Goal: Transaction & Acquisition: Purchase product/service

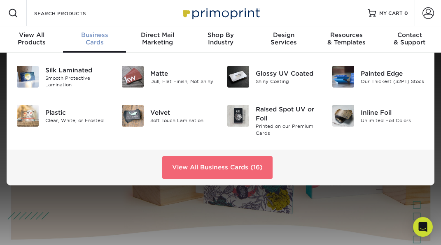
click at [193, 165] on link "View All Business Cards (16)" at bounding box center [217, 167] width 110 height 22
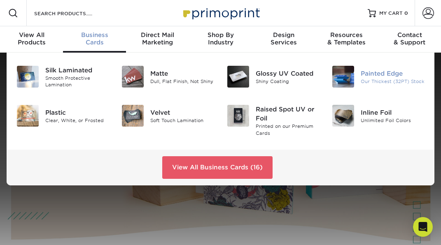
click at [350, 77] on img at bounding box center [343, 77] width 22 height 22
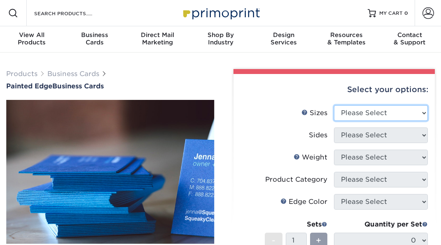
click at [358, 116] on select "Please Select 2" x 3.5" - Standard 2.125" x 3.375" - European 2.5" x 2.5" - Squ…" at bounding box center [381, 113] width 94 height 16
select select "2.00x3.50"
click at [334, 105] on select "Please Select 2" x 3.5" - Standard 2.125" x 3.375" - European 2.5" x 2.5" - Squ…" at bounding box center [381, 113] width 94 height 16
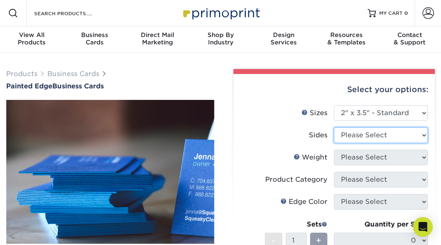
click at [354, 134] on select "Please Select Print Both Sides Print Front Only" at bounding box center [381, 136] width 94 height 16
select select "13abbda7-1d64-4f25-8bb2-c179b224825d"
click at [334, 128] on select "Please Select Print Both Sides Print Front Only" at bounding box center [381, 136] width 94 height 16
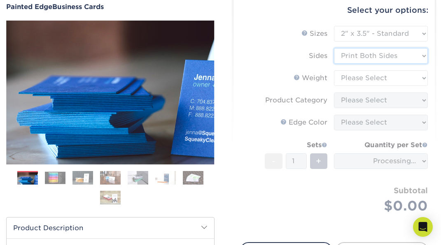
scroll to position [86, 0]
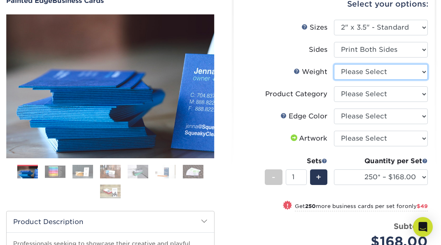
click at [383, 72] on select "Please Select 32PTUC" at bounding box center [381, 72] width 94 height 16
select select "32PTUC"
click at [334, 64] on select "Please Select 32PTUC" at bounding box center [381, 72] width 94 height 16
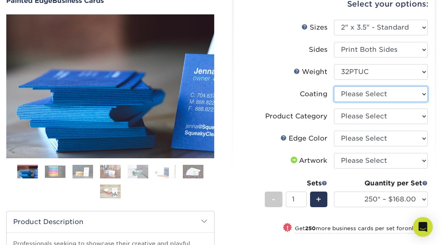
click at [348, 95] on select at bounding box center [381, 94] width 94 height 16
click at [334, 86] on select at bounding box center [381, 94] width 94 height 16
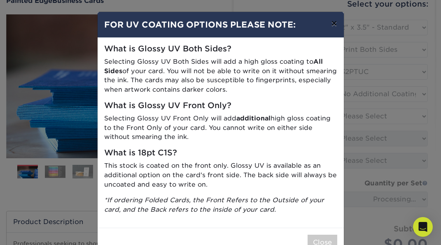
click at [337, 24] on button "×" at bounding box center [333, 23] width 19 height 23
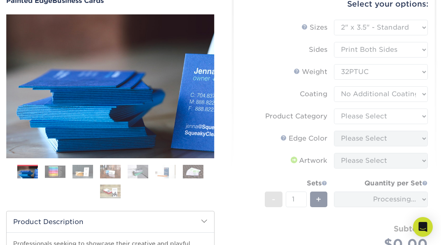
click at [260, 89] on form "Sizes Help Sizes Please Select 2" x 3.5" - Standard 2.125" x 3.375" - European …" at bounding box center [334, 145] width 188 height 251
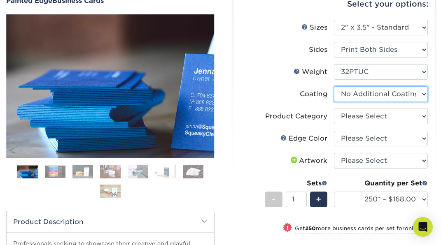
click at [372, 95] on select at bounding box center [381, 94] width 94 height 16
select select "-1"
click at [334, 86] on select at bounding box center [381, 94] width 94 height 16
select select
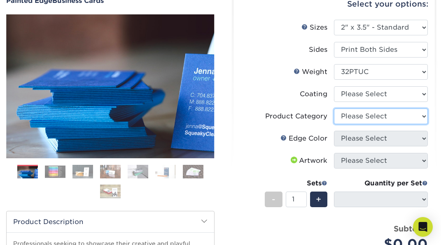
click at [360, 115] on select "Please Select Business Cards" at bounding box center [381, 117] width 94 height 16
select select "3b5148f1-0588-4f88-a218-97bcfdce65c1"
click at [334, 109] on select "Please Select Business Cards" at bounding box center [381, 117] width 94 height 16
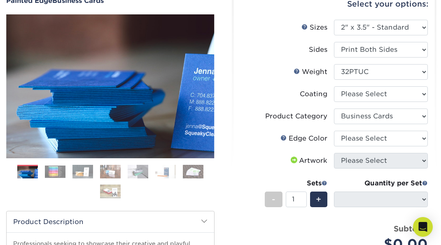
click at [314, 129] on li "Product Category Please Select Business Cards" at bounding box center [334, 120] width 188 height 22
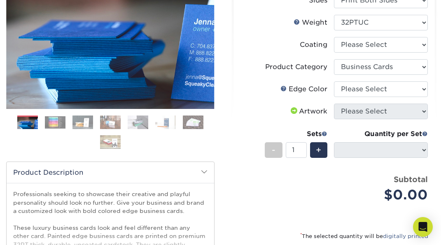
scroll to position [150, 0]
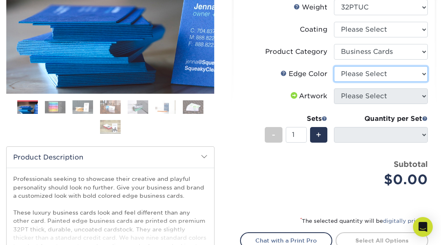
click at [356, 73] on select "Please Select Charcoal Black Brown Blue Pearlescent Blue Pearlescent Gold Pearl…" at bounding box center [381, 74] width 94 height 16
select select "1ae850e6-61c5-45b7-a71d-f488378c5a25"
click at [334, 66] on select "Please Select Charcoal Black Brown Blue Pearlescent Blue Pearlescent Gold Pearl…" at bounding box center [381, 74] width 94 height 16
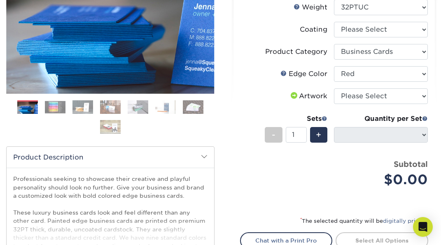
click at [314, 178] on div "Price per set $0.00" at bounding box center [287, 174] width 94 height 31
click at [367, 97] on select "Please Select I will upload files I need a design - $100" at bounding box center [381, 96] width 94 height 16
select select "upload"
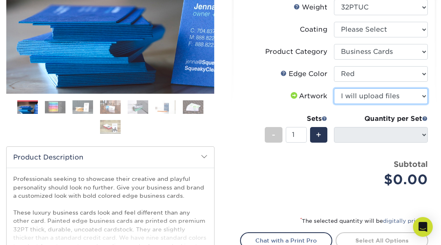
click at [334, 88] on select "Please Select I will upload files I need a design - $100" at bounding box center [381, 96] width 94 height 16
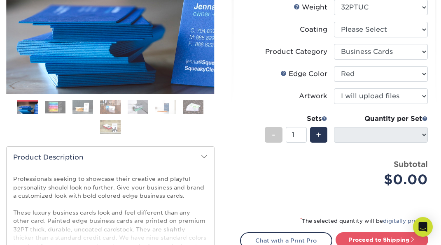
click at [318, 184] on div "Price per set $0.00" at bounding box center [287, 174] width 94 height 31
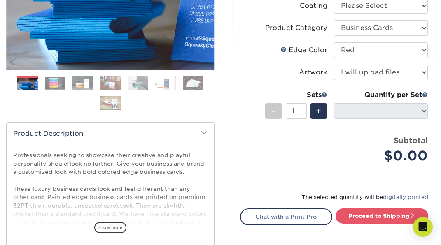
scroll to position [173, 0]
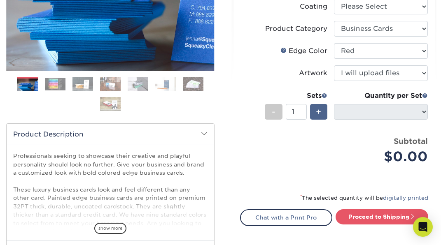
click at [318, 114] on span "+" at bounding box center [318, 112] width 5 height 12
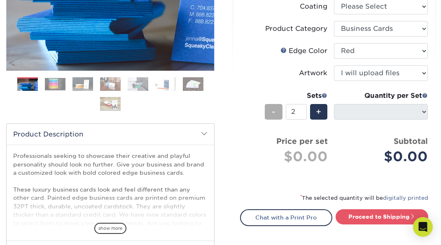
click at [276, 113] on div "-" at bounding box center [274, 112] width 18 height 16
type input "1"
click at [363, 133] on li "Sets - 1 + Quantity per Set 250* – $168.00 500* – $217.00 1000* – $339.00 (Pric…" at bounding box center [334, 112] width 188 height 48
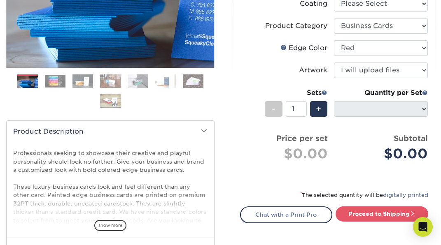
scroll to position [162, 0]
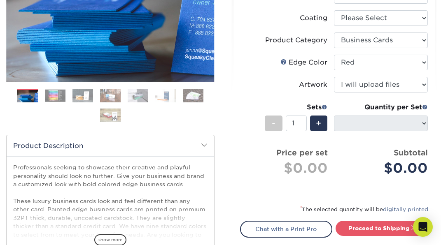
click at [377, 105] on div "Quantity per Set" at bounding box center [381, 107] width 94 height 10
click at [425, 107] on span at bounding box center [425, 107] width 6 height 6
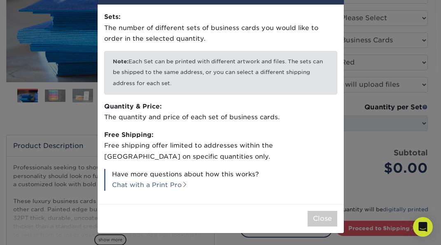
scroll to position [0, 0]
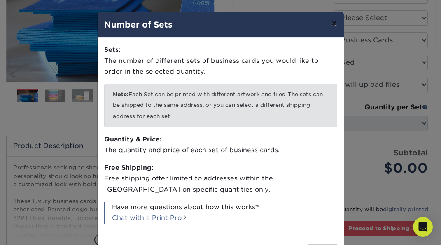
click at [334, 25] on button "×" at bounding box center [333, 23] width 19 height 23
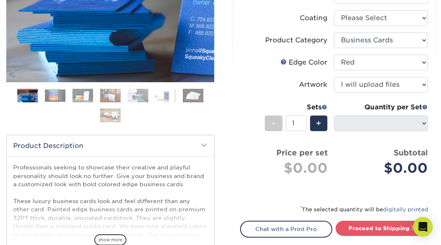
click at [335, 158] on div "Subtotal $0.00" at bounding box center [381, 162] width 94 height 31
click at [323, 107] on span at bounding box center [324, 107] width 6 height 6
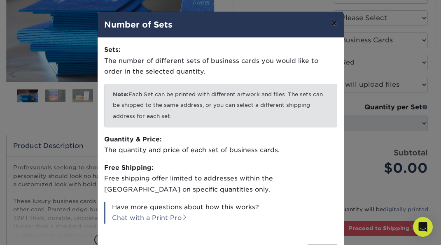
click at [334, 25] on button "×" at bounding box center [333, 23] width 19 height 23
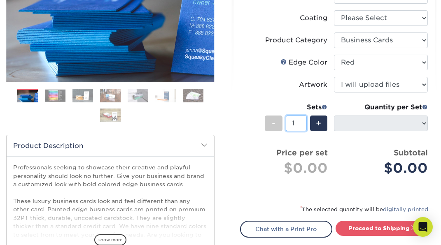
click at [295, 118] on input "1" at bounding box center [296, 124] width 21 height 16
click at [292, 124] on input "1" at bounding box center [296, 124] width 21 height 16
click at [351, 162] on div "$0.00" at bounding box center [384, 168] width 88 height 20
click at [297, 123] on input "50" at bounding box center [296, 124] width 21 height 16
type input "5"
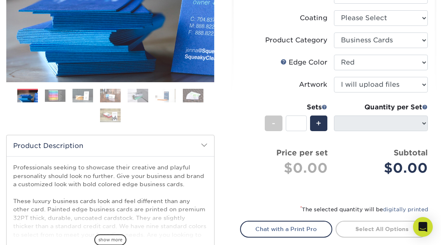
click at [375, 138] on div "Quantity per Set 250* – $168.00 500* – $217.00 1000* – $339.00 (Price includes …" at bounding box center [381, 121] width 94 height 38
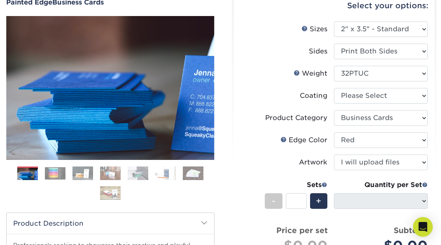
scroll to position [40, 0]
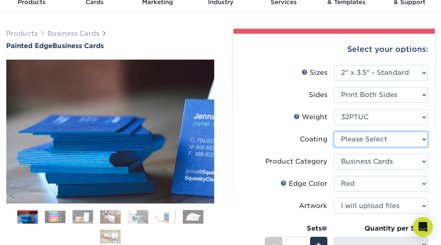
click at [382, 142] on select at bounding box center [381, 140] width 94 height 16
select select "3e7618de-abca-4bda-9f97-8b9129e913d8"
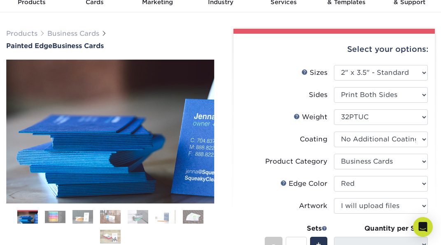
click at [334, 132] on select at bounding box center [381, 140] width 94 height 16
select select "-1"
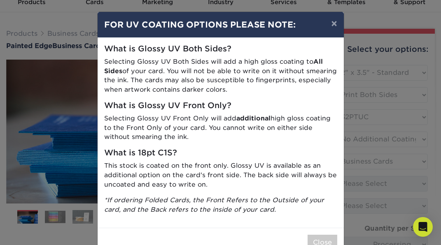
click at [273, 191] on div "What is Glossy UV Both Sides? Selecting Glossy UV Both Sides will add a high gl…" at bounding box center [221, 133] width 246 height 190
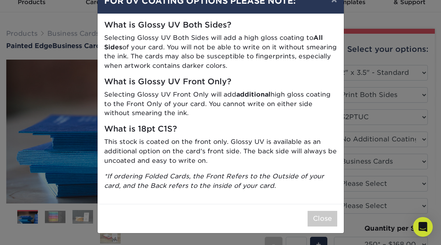
scroll to position [0, 0]
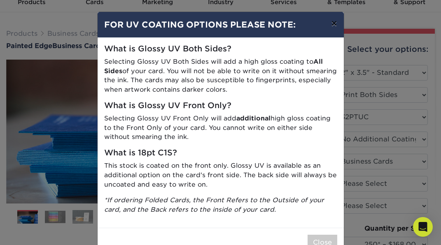
click at [337, 23] on button "×" at bounding box center [333, 23] width 19 height 23
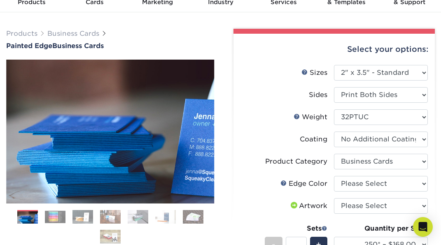
click at [275, 188] on label "Edge Color" at bounding box center [287, 184] width 94 height 16
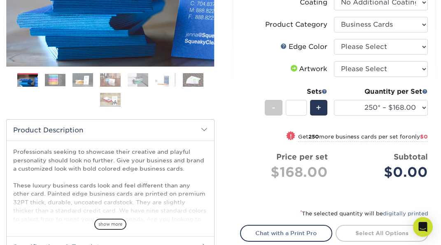
scroll to position [174, 0]
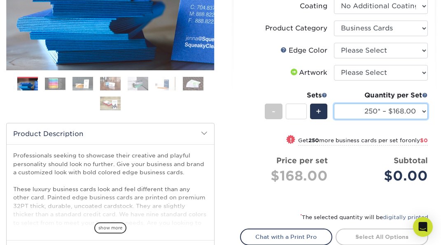
click at [417, 114] on select "250* – $168.00 500* – $217.00 1000* – $339.00" at bounding box center [381, 112] width 94 height 16
click at [334, 104] on select "250* – $168.00 500* – $217.00 1000* – $339.00" at bounding box center [381, 112] width 94 height 16
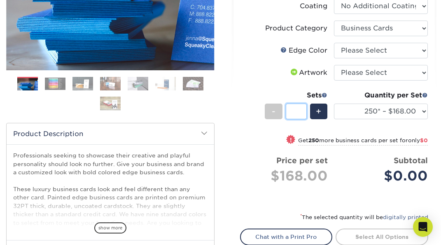
click at [294, 117] on input "number" at bounding box center [296, 112] width 21 height 16
type input "1"
click at [303, 113] on input "1" at bounding box center [296, 112] width 21 height 16
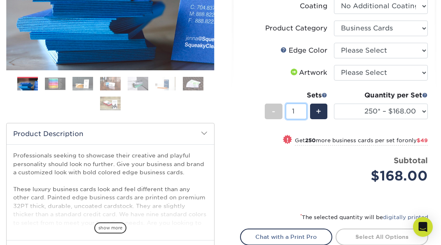
click at [303, 113] on input "1" at bounding box center [296, 112] width 21 height 16
click at [270, 180] on div "Price per set $168.00" at bounding box center [287, 170] width 94 height 31
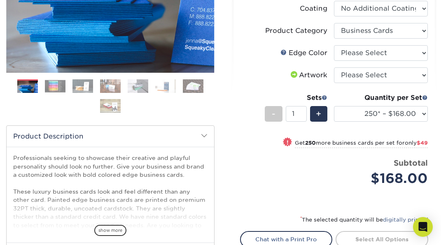
scroll to position [171, 0]
click at [91, 91] on img at bounding box center [82, 86] width 21 height 14
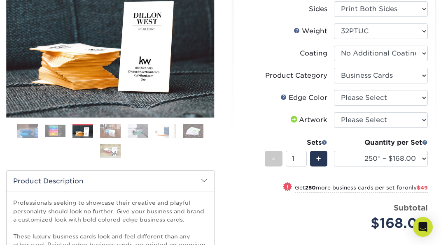
scroll to position [114, 0]
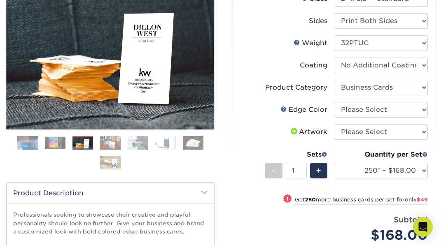
click at [138, 145] on img at bounding box center [138, 143] width 21 height 14
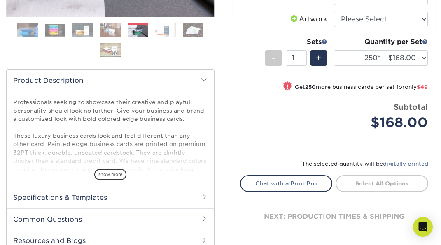
scroll to position [225, 0]
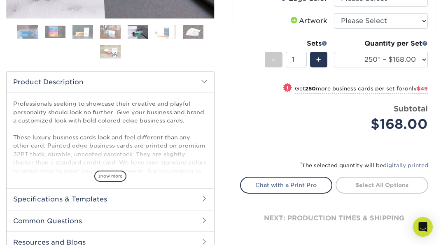
click at [311, 90] on strong "250" at bounding box center [310, 89] width 11 height 6
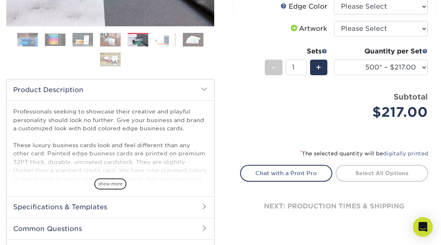
scroll to position [216, 0]
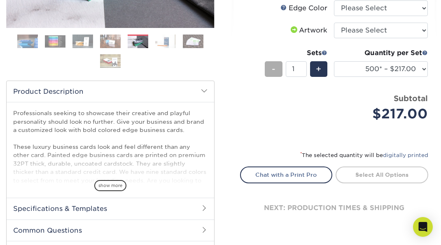
click at [276, 72] on div "-" at bounding box center [274, 69] width 18 height 16
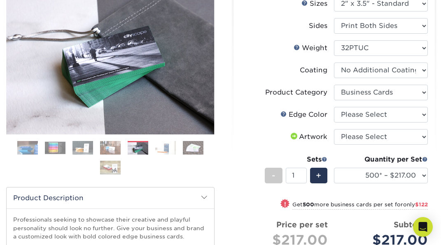
scroll to position [156, 0]
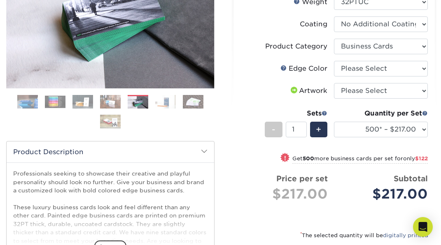
click at [416, 158] on span "$122" at bounding box center [421, 159] width 13 height 6
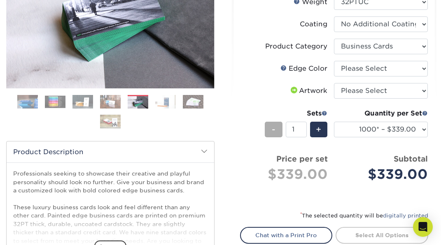
click at [276, 130] on div "-" at bounding box center [274, 130] width 18 height 16
click at [371, 131] on select "250* – $168.00 500* – $217.00 1000* – $339.00" at bounding box center [381, 130] width 94 height 16
click at [334, 122] on select "250* – $168.00 500* – $217.00 1000* – $339.00" at bounding box center [381, 130] width 94 height 16
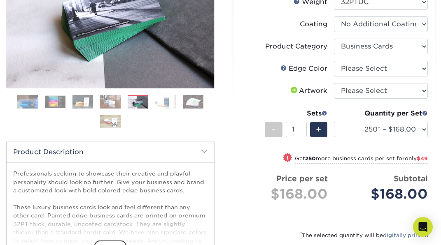
click at [347, 175] on div "Subtotal $168.00" at bounding box center [384, 188] width 88 height 31
click at [372, 128] on select "250* – $168.00 500* – $217.00 1000* – $339.00" at bounding box center [381, 130] width 94 height 16
click at [334, 122] on select "250* – $168.00 500* – $217.00 1000* – $339.00" at bounding box center [381, 130] width 94 height 16
click at [330, 184] on div "Price per set $168.00" at bounding box center [287, 188] width 94 height 31
click at [281, 158] on span at bounding box center [287, 158] width 12 height 12
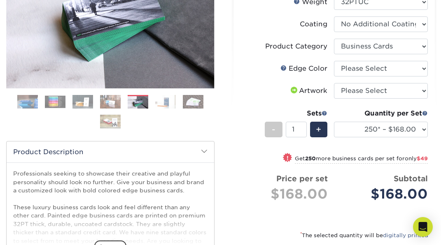
select select "500* – $217.00"
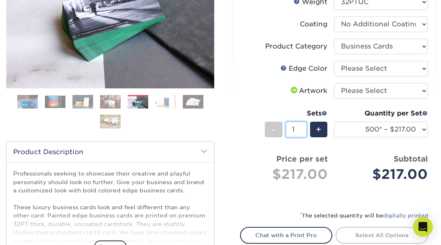
click at [303, 130] on input "1" at bounding box center [296, 130] width 21 height 16
click at [350, 150] on li "Sets - 1 + Quantity per Set 250* – $168.00 500* – $217.00 1000* – $339.00 (Pric…" at bounding box center [334, 129] width 188 height 48
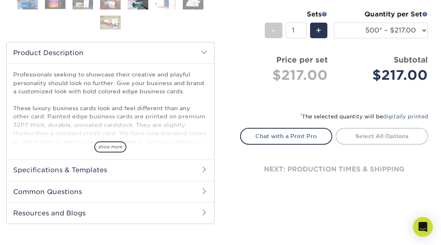
scroll to position [257, 0]
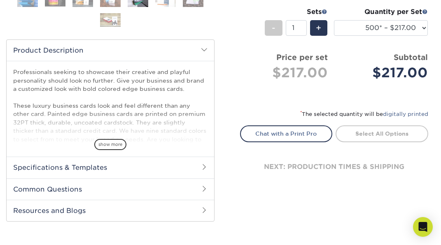
click at [196, 171] on h2 "Specifications & Templates" at bounding box center [110, 167] width 207 height 21
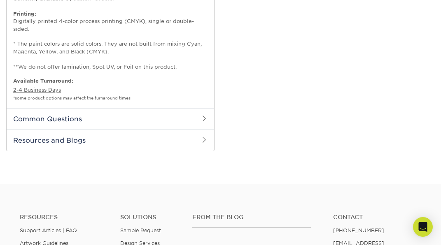
scroll to position [0, 0]
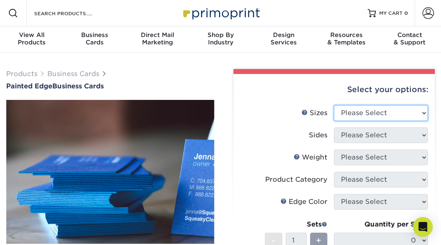
click at [417, 114] on select "Please Select 2" x 3.5" - Standard 2.125" x 3.375" - European 2.5" x 2.5" - Squ…" at bounding box center [381, 113] width 94 height 16
select select "2.00x3.50"
click at [334, 105] on select "Please Select 2" x 3.5" - Standard 2.125" x 3.375" - European 2.5" x 2.5" - Squ…" at bounding box center [381, 113] width 94 height 16
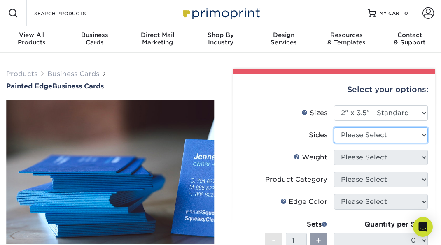
click at [417, 136] on select "Please Select Print Both Sides Print Front Only" at bounding box center [381, 136] width 94 height 16
select select "13abbda7-1d64-4f25-8bb2-c179b224825d"
click at [334, 128] on select "Please Select Print Both Sides Print Front Only" at bounding box center [381, 136] width 94 height 16
